Goal: Information Seeking & Learning: Learn about a topic

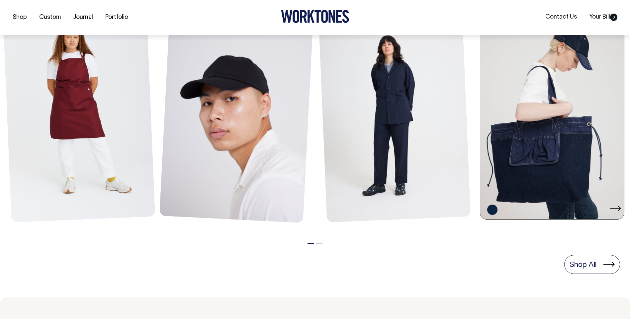
scroll to position [332, 0]
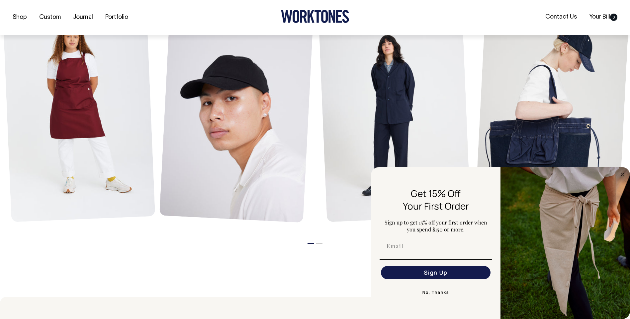
click at [319, 244] on li "2" at bounding box center [319, 242] width 7 height 8
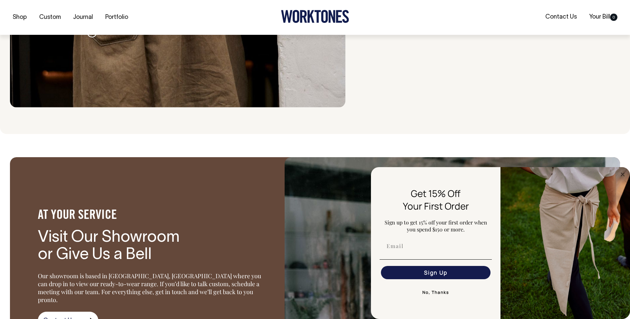
scroll to position [896, 0]
click at [623, 173] on icon "Close dialog" at bounding box center [622, 174] width 3 height 3
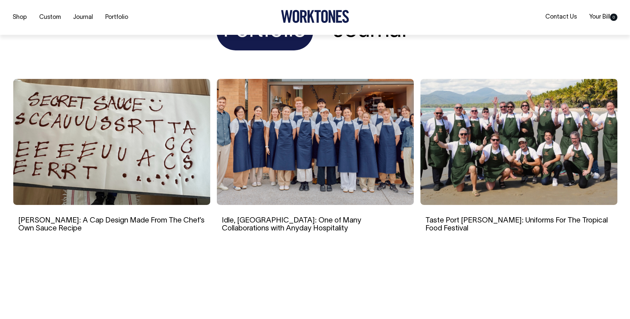
scroll to position [1295, 0]
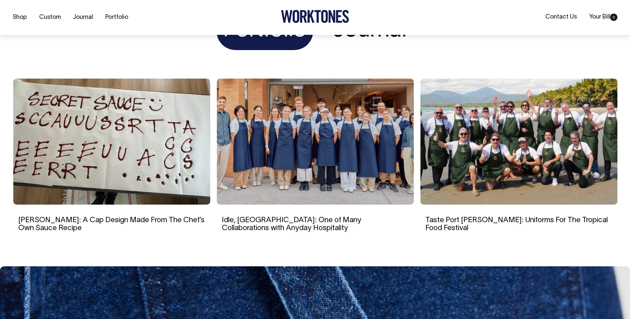
click at [532, 152] on img at bounding box center [518, 142] width 197 height 126
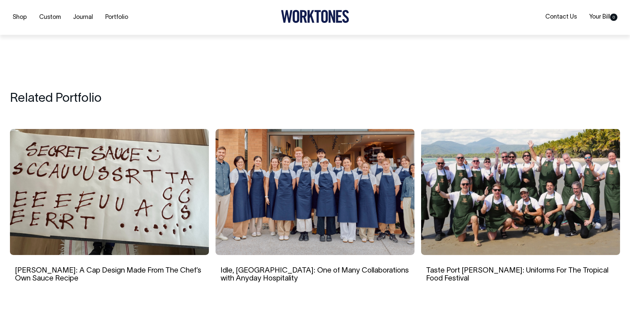
scroll to position [3021, 0]
click at [330, 157] on img at bounding box center [314, 192] width 199 height 126
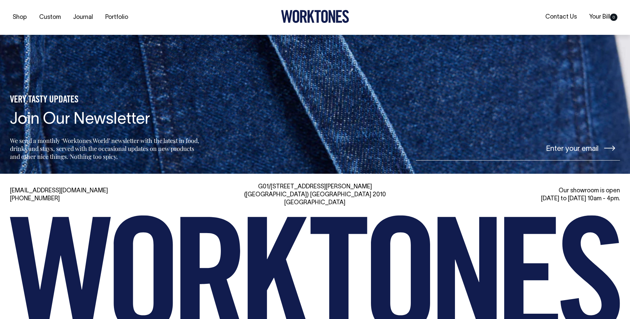
scroll to position [3581, 0]
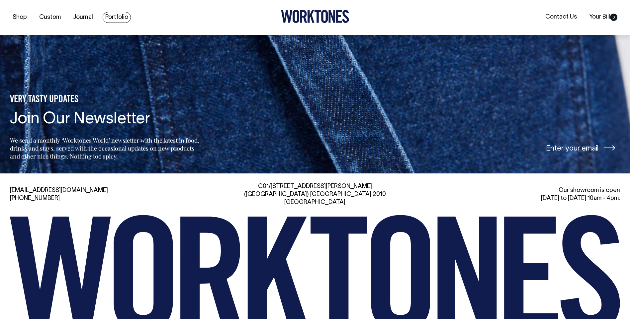
click at [115, 16] on link "Portfolio" at bounding box center [117, 17] width 28 height 11
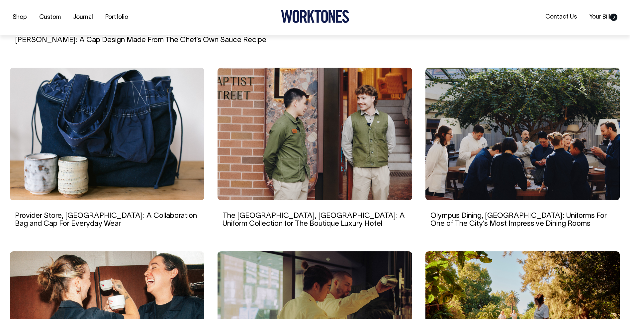
scroll to position [398, 0]
click at [330, 118] on img at bounding box center [314, 133] width 194 height 133
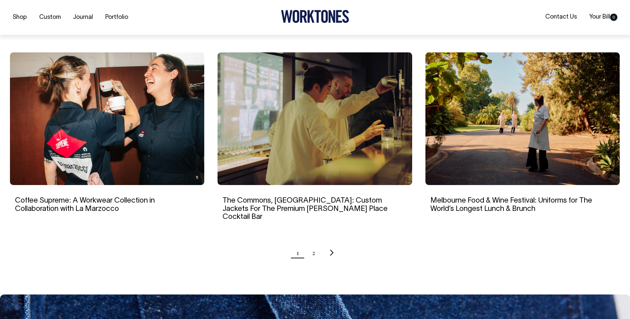
scroll to position [598, 0]
click at [303, 128] on img at bounding box center [314, 118] width 194 height 133
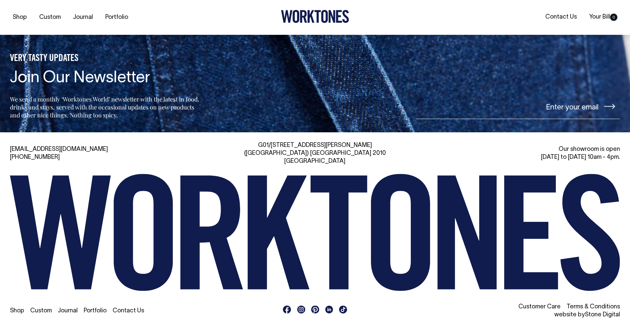
scroll to position [3993, 0]
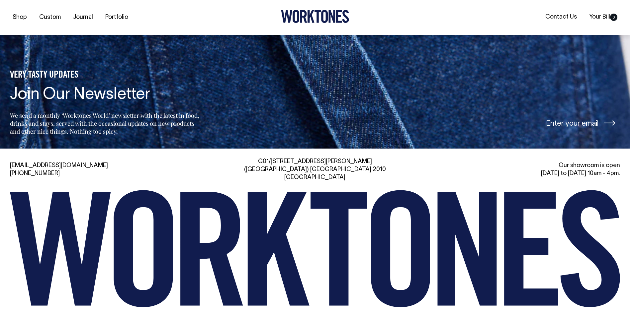
scroll to position [4669, 0]
